Goal: Transaction & Acquisition: Purchase product/service

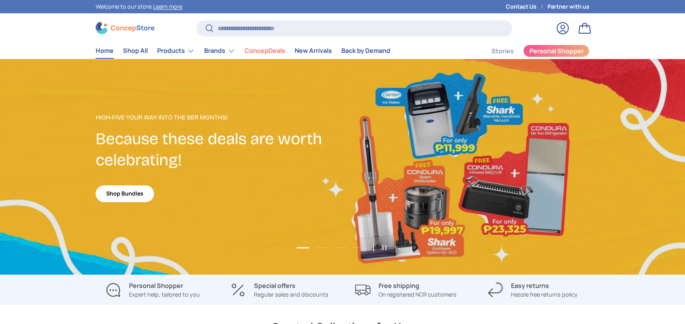
scroll to position [235, 0]
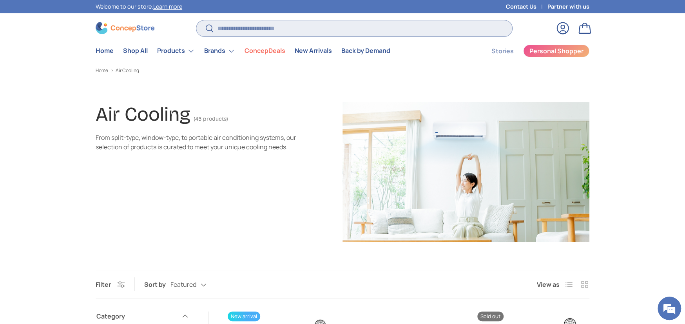
click at [277, 22] on input "Search" at bounding box center [354, 28] width 316 height 16
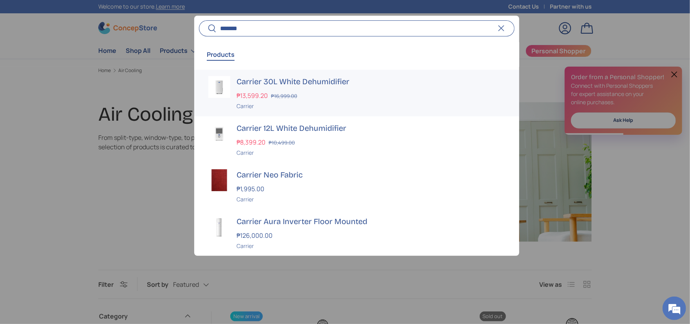
type input "*******"
click at [199, 20] on button "Search" at bounding box center [208, 29] width 18 height 18
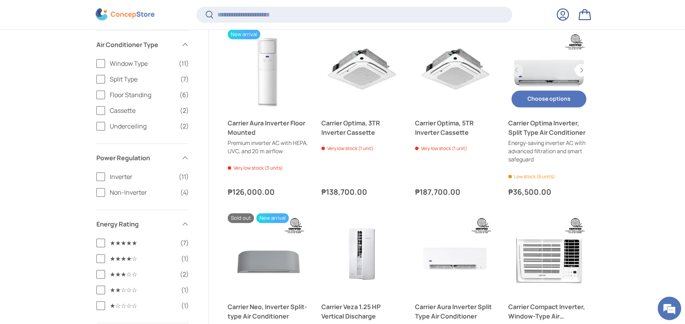
scroll to position [415, 0]
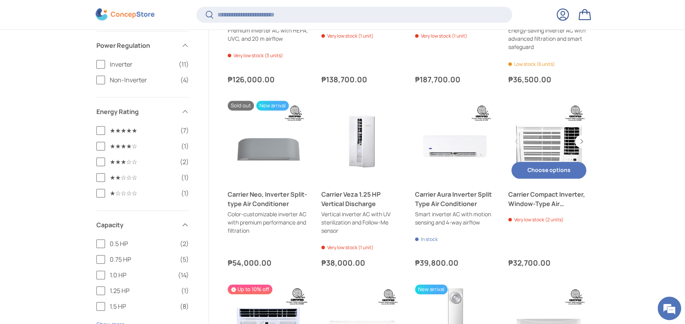
click at [548, 196] on link "Carrier Compact Inverter, Window-Type Air Conditioner" at bounding box center [548, 199] width 81 height 19
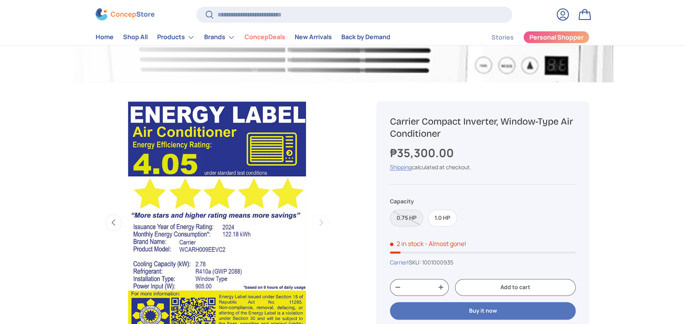
scroll to position [235, 0]
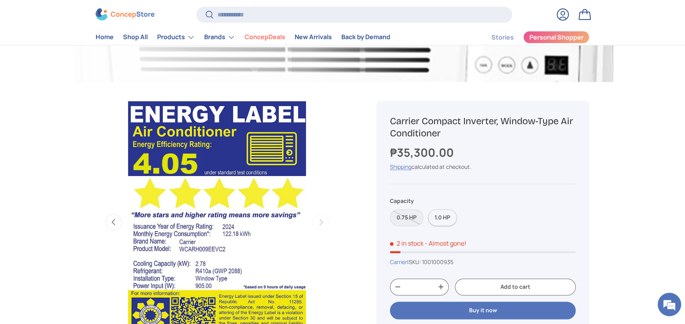
click at [454, 216] on label "1.0 HP" at bounding box center [442, 217] width 29 height 17
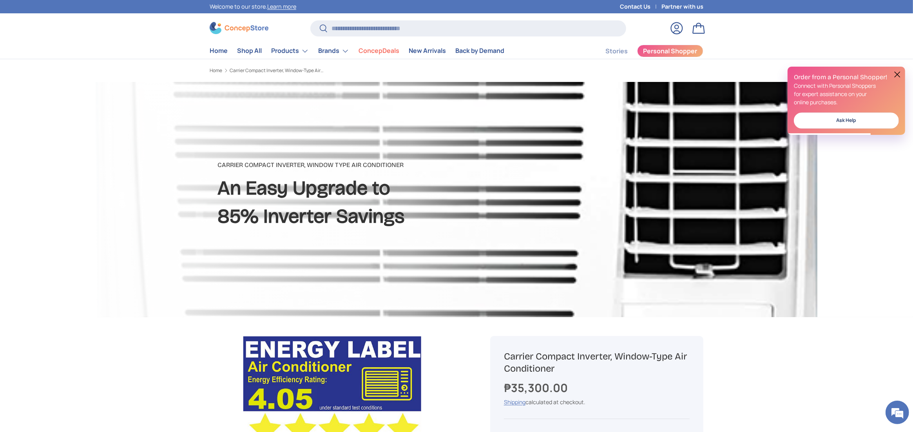
scroll to position [261, 0]
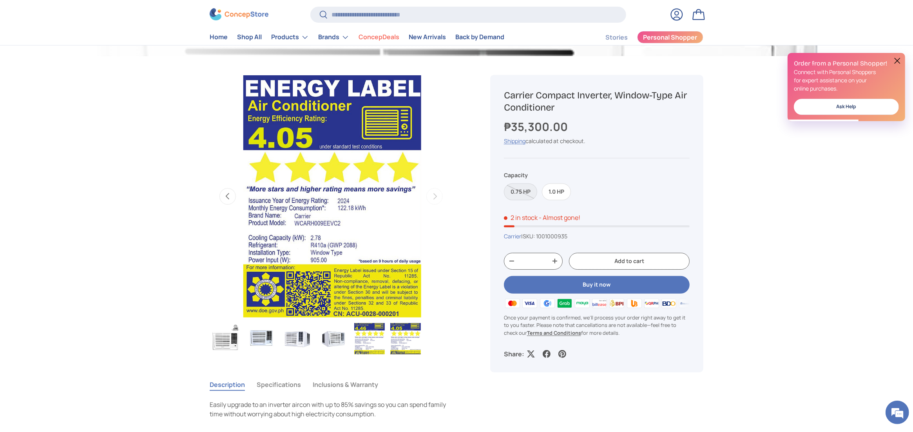
click at [684, 57] on button at bounding box center [896, 60] width 9 height 9
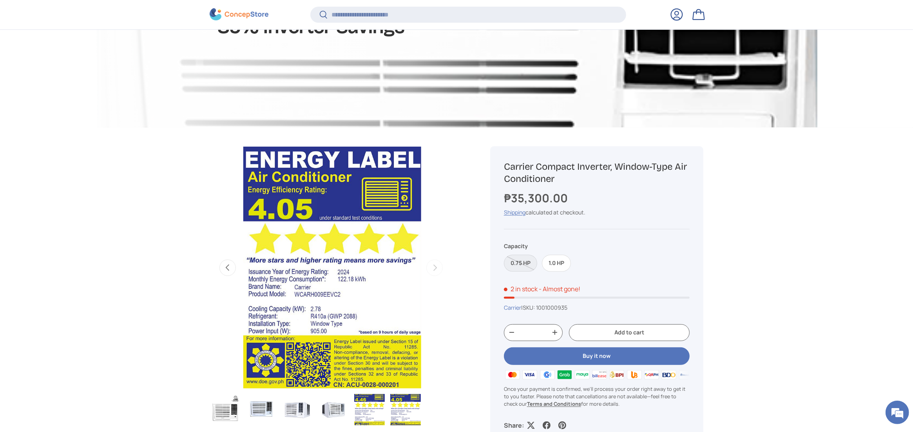
scroll to position [207, 0]
